Goal: Information Seeking & Learning: Learn about a topic

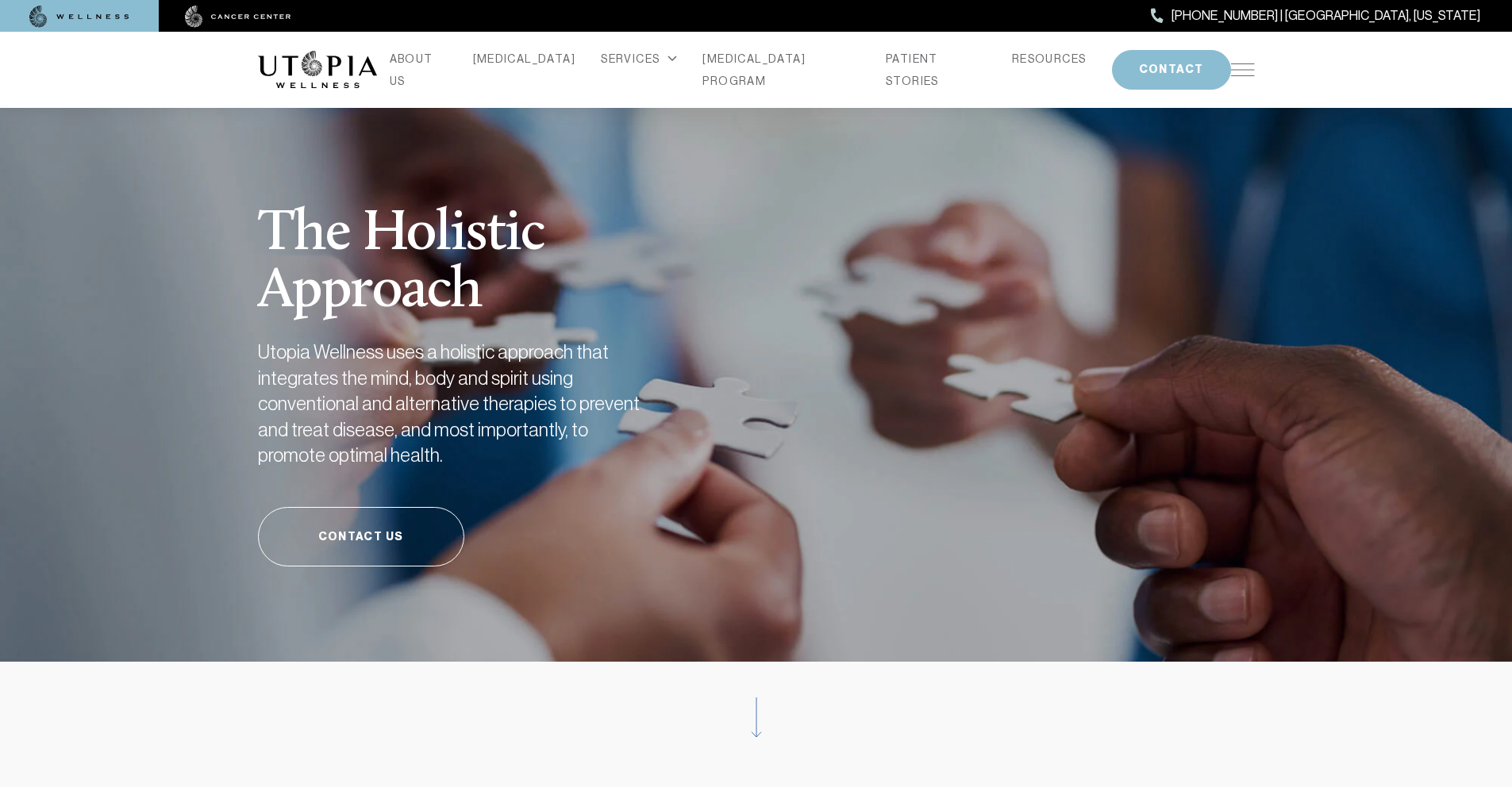
click at [1257, 65] on div "ABOUT US [MEDICAL_DATA] SERVICES Services Overview [MEDICAL_DATA]: What It Is, …" at bounding box center [756, 69] width 1015 height 76
click at [1248, 66] on img at bounding box center [1242, 70] width 24 height 13
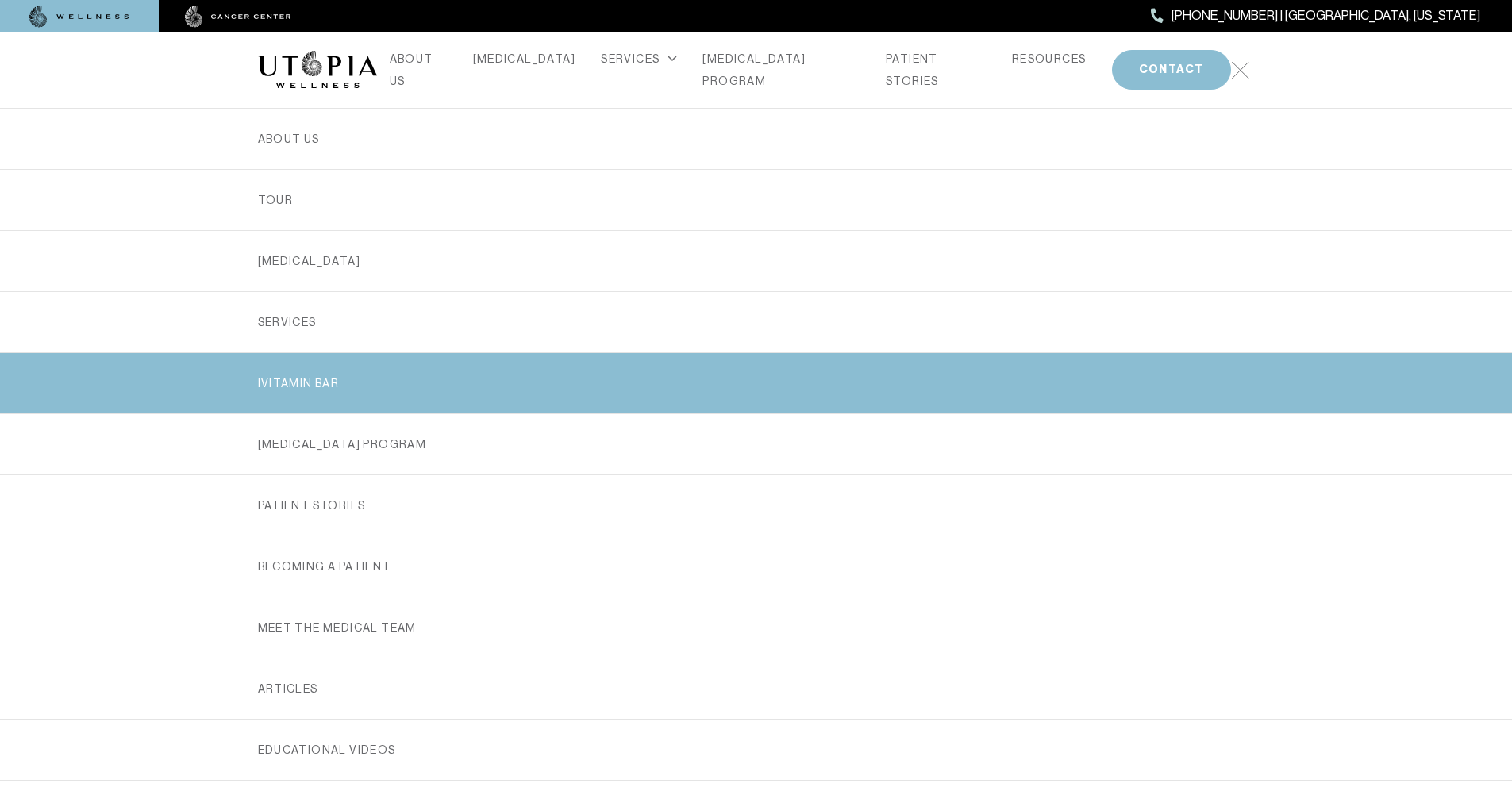
scroll to position [236, 0]
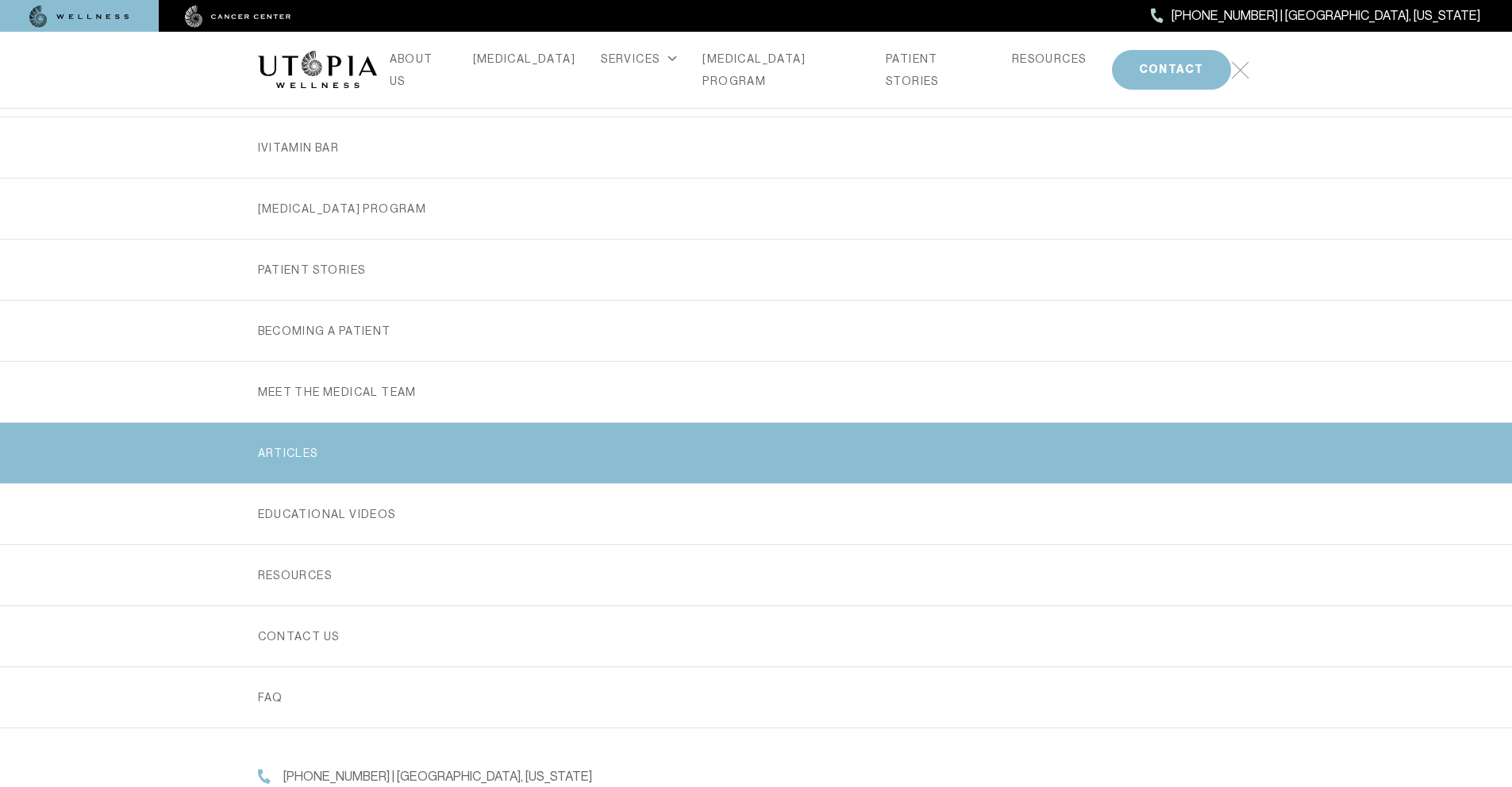
click at [360, 449] on link "ARTICLES" at bounding box center [756, 453] width 997 height 60
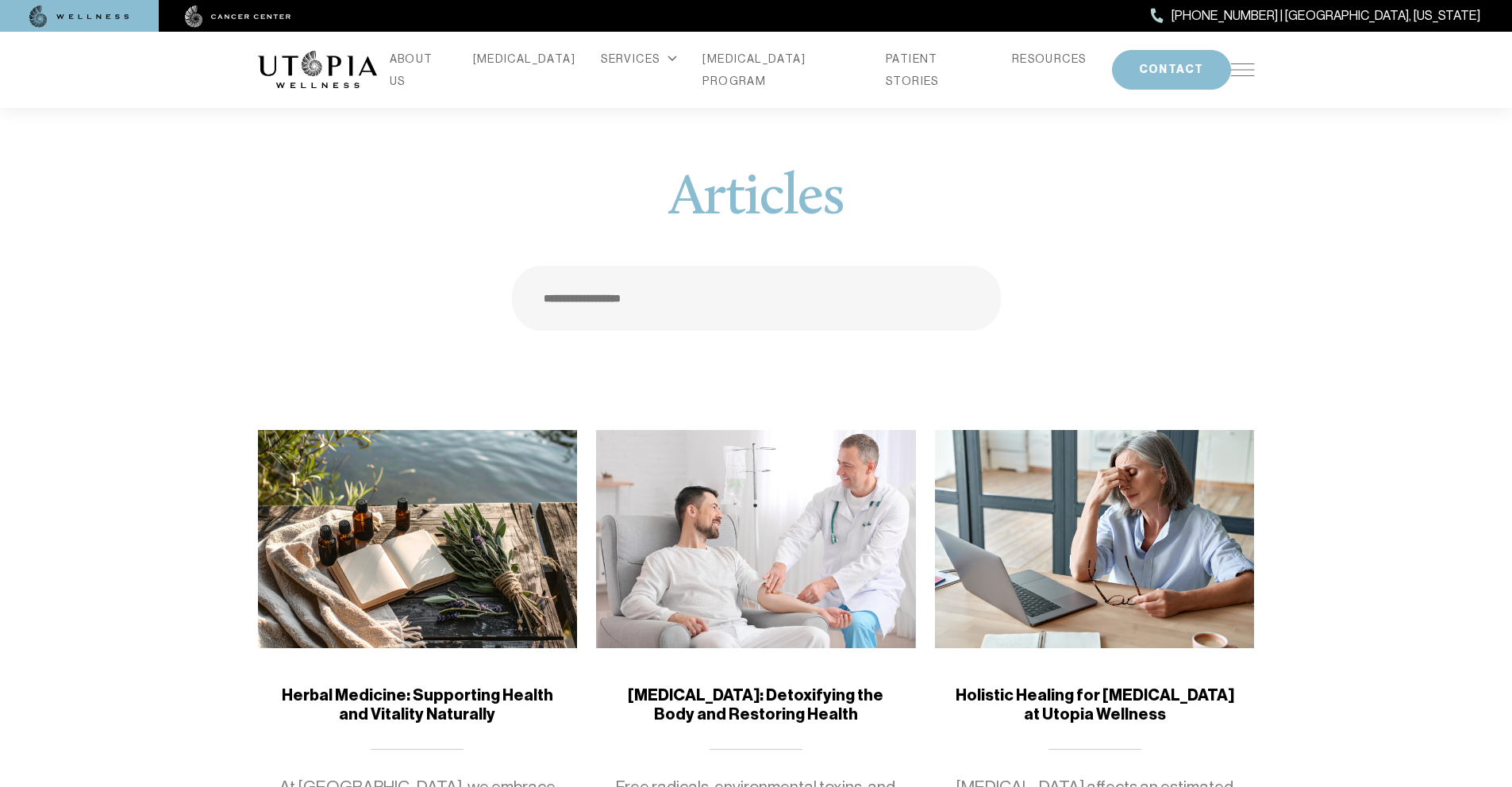
click at [434, 280] on div "Articles" at bounding box center [756, 250] width 1015 height 160
click at [324, 74] on img at bounding box center [317, 70] width 119 height 39
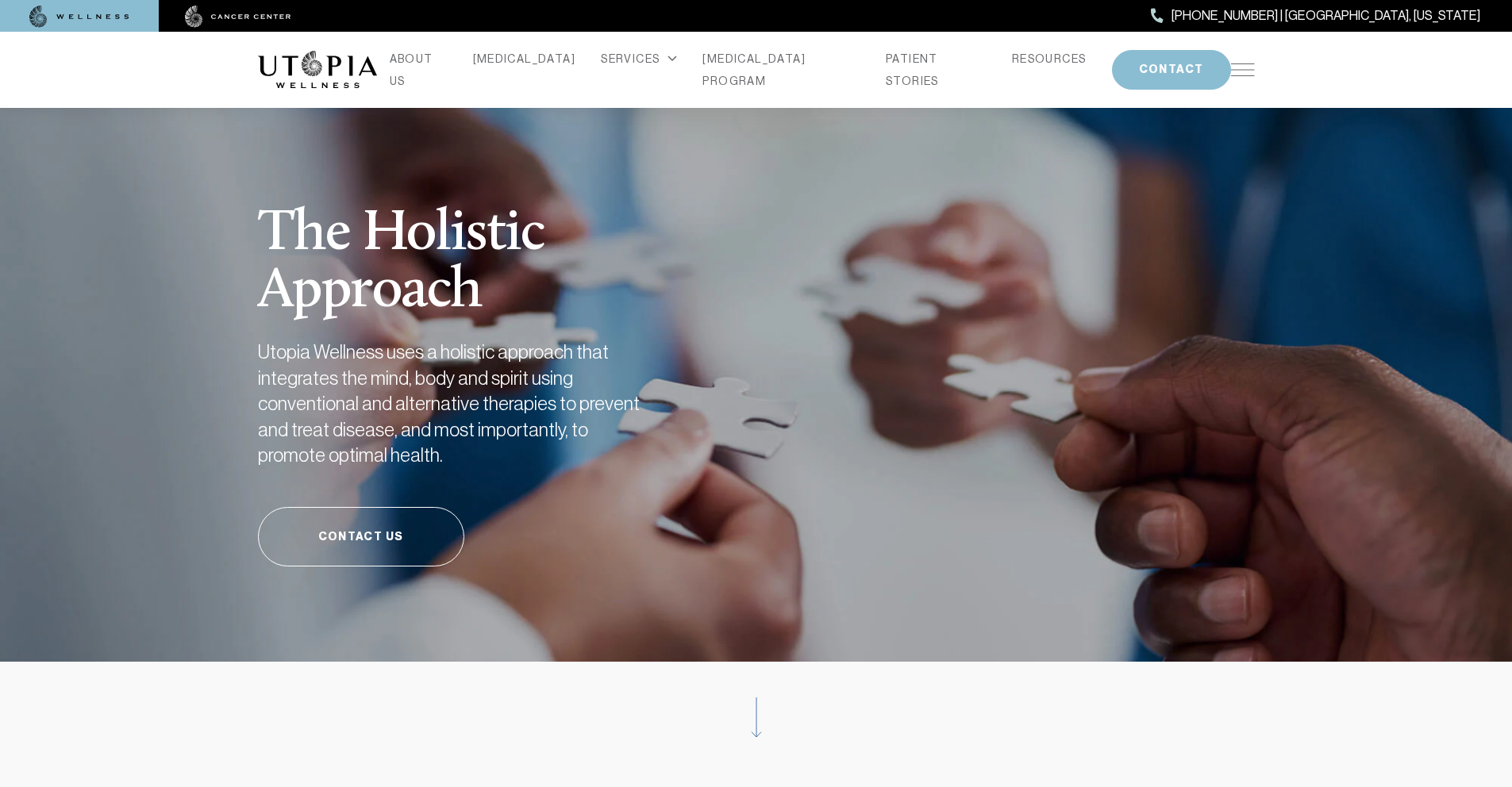
click at [123, 17] on img at bounding box center [80, 16] width 100 height 22
click at [187, 13] on img at bounding box center [238, 16] width 107 height 22
click at [447, 71] on link "ABOUT US" at bounding box center [419, 70] width 58 height 45
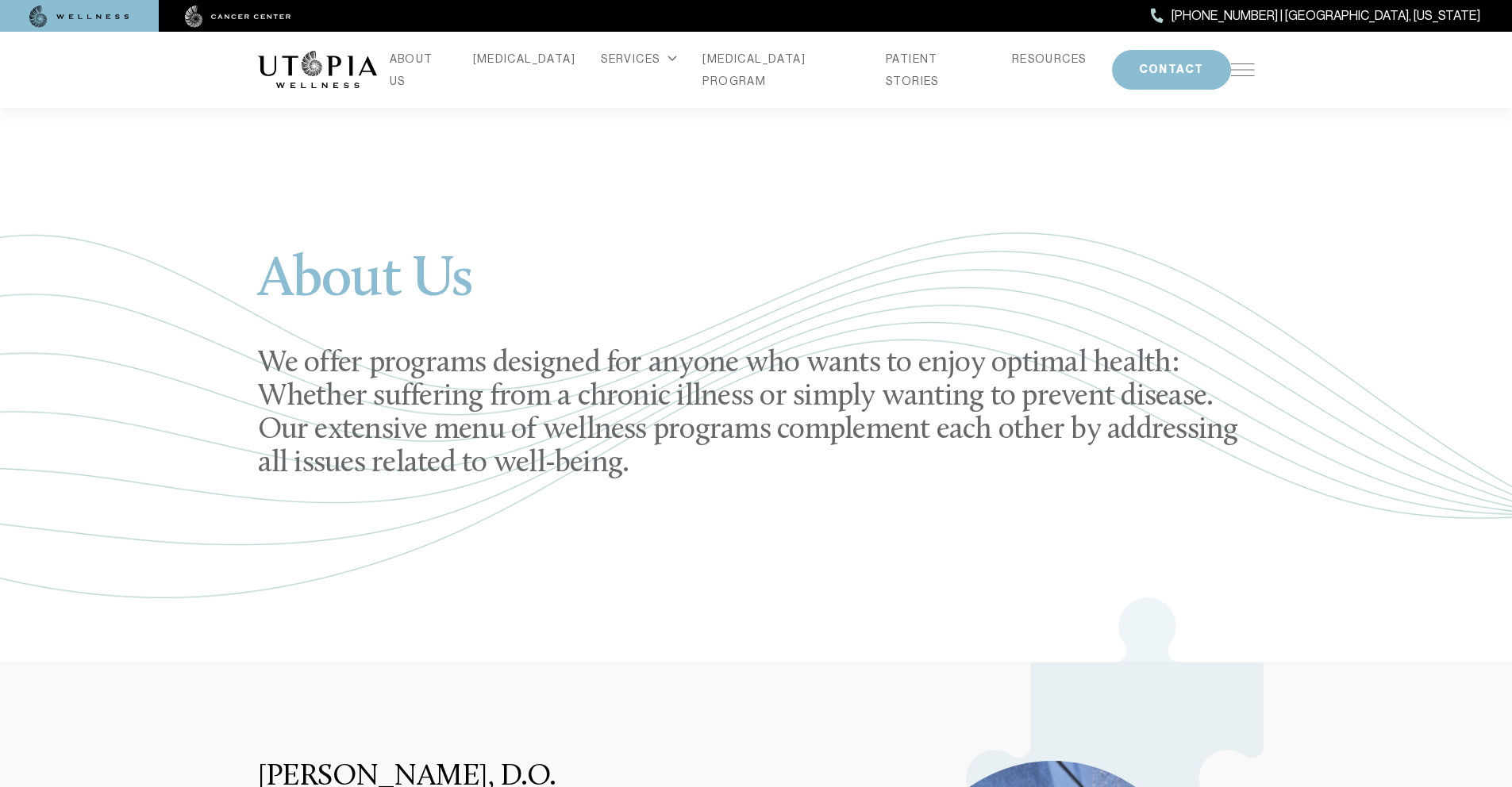
click at [846, 182] on div "About Us We offer programs designed for anyone who wants to enjoy optimal healt…" at bounding box center [756, 367] width 997 height 591
